Goal: Complete application form

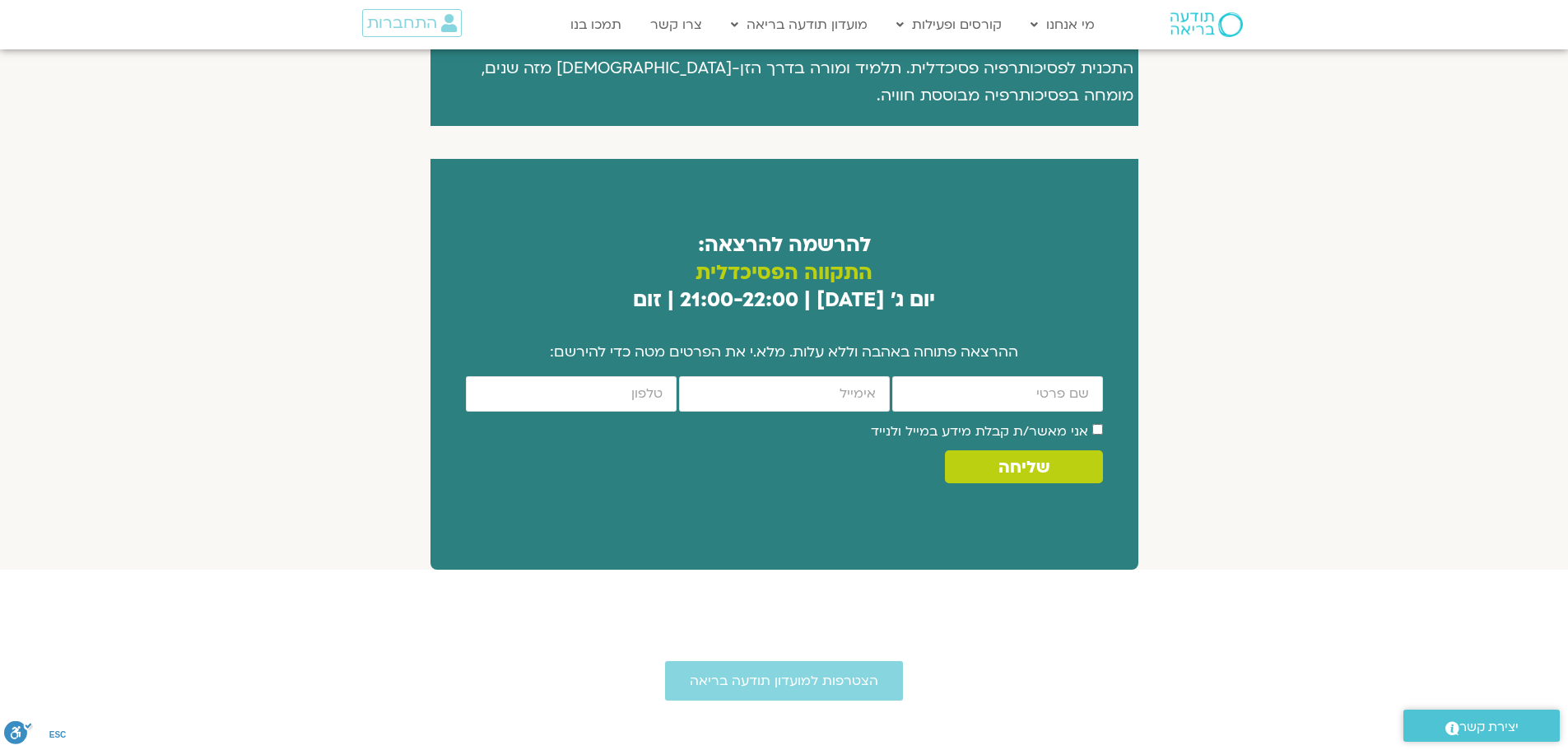
scroll to position [906, 0]
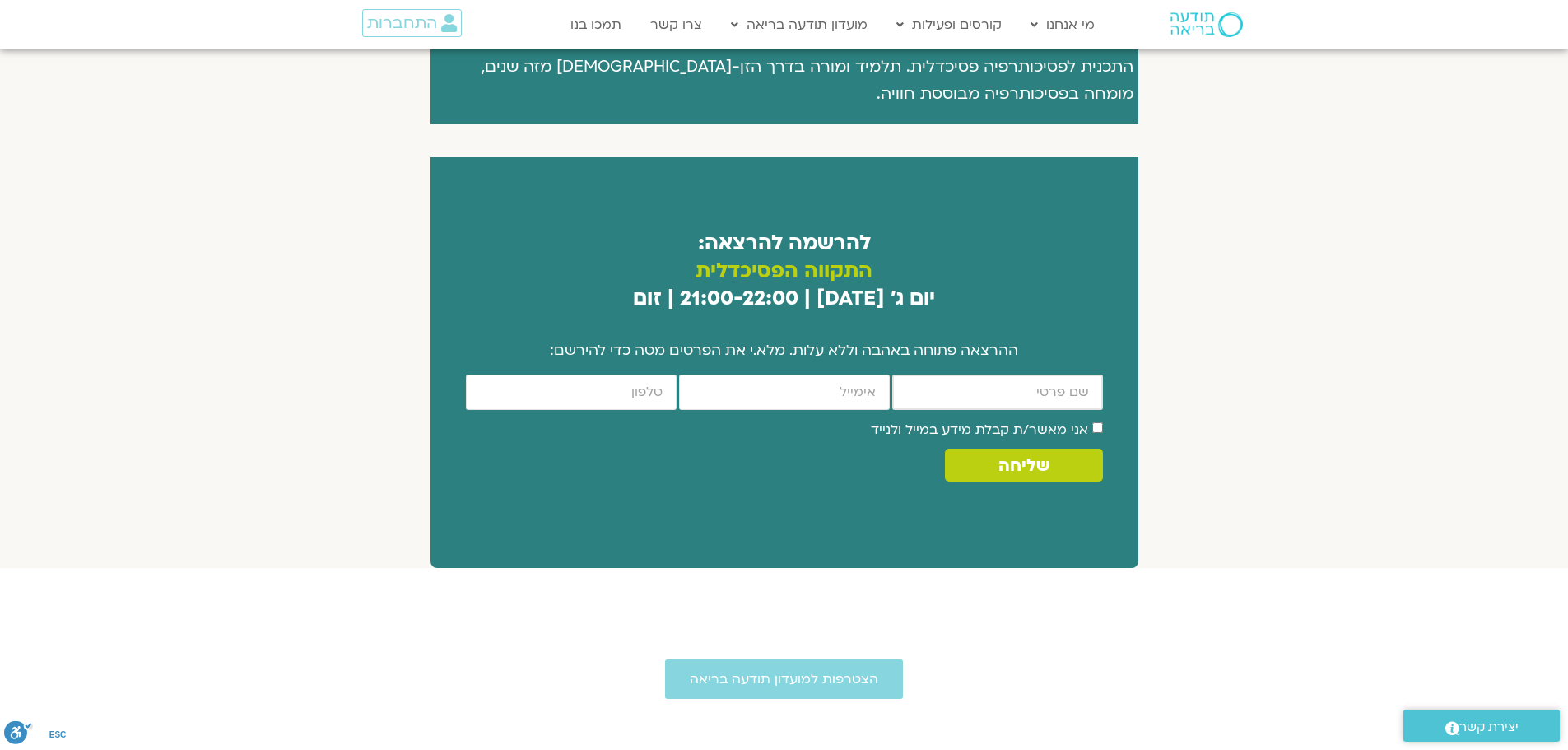
click at [1005, 375] on input "firstname" at bounding box center [997, 392] width 210 height 35
type input "סיגל אילון (הרפזי)"
type input "ayalonsigal@gmail.com"
click at [640, 375] on input "cellphone" at bounding box center [571, 392] width 210 height 35
type input "0527060405"
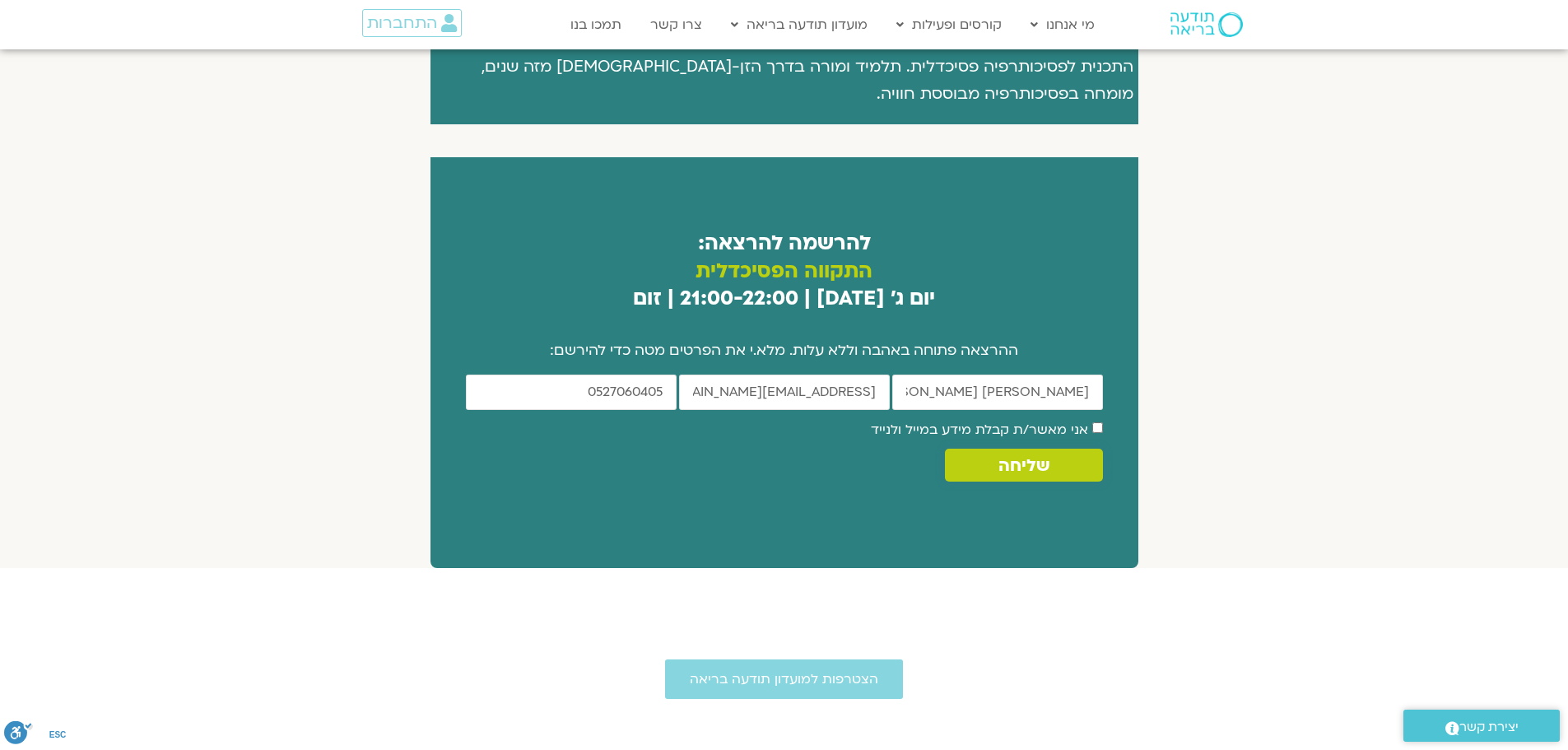
click at [1020, 456] on span "שליחה" at bounding box center [1024, 465] width 51 height 19
click at [921, 421] on label "אני מאשר/ת קבלת מידע במייל ולנייד" at bounding box center [980, 430] width 218 height 19
click at [1026, 456] on span "שליחה" at bounding box center [1024, 465] width 51 height 19
